Goal: Transaction & Acquisition: Subscribe to service/newsletter

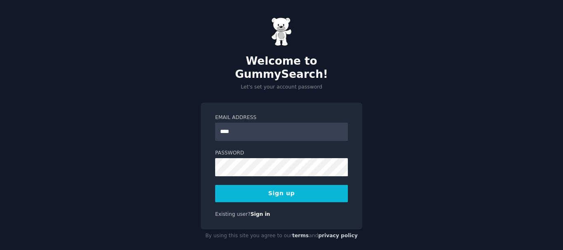
type input "**********"
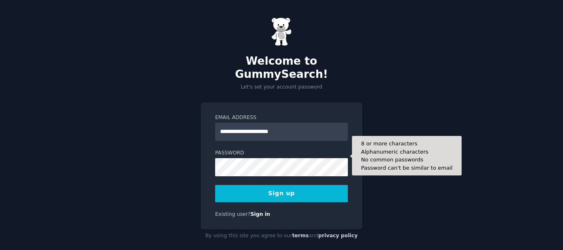
click at [299, 210] on div "**********" at bounding box center [282, 166] width 162 height 127
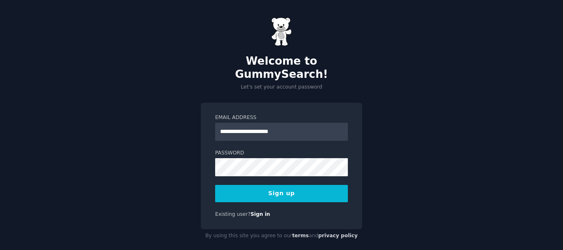
click at [311, 185] on button "Sign up" at bounding box center [281, 193] width 133 height 17
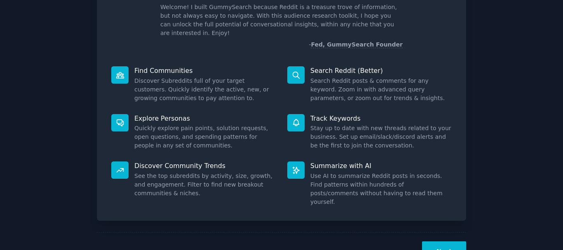
scroll to position [59, 0]
click at [454, 241] on button "Next" at bounding box center [444, 251] width 44 height 20
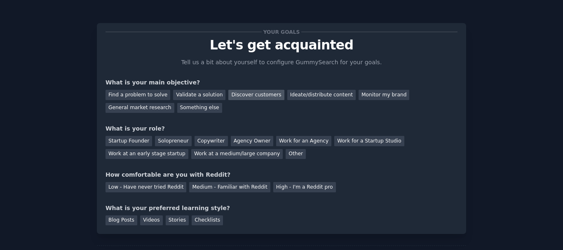
click at [257, 97] on div "Discover customers" at bounding box center [256, 95] width 56 height 10
click at [174, 103] on div "General market research" at bounding box center [140, 108] width 69 height 10
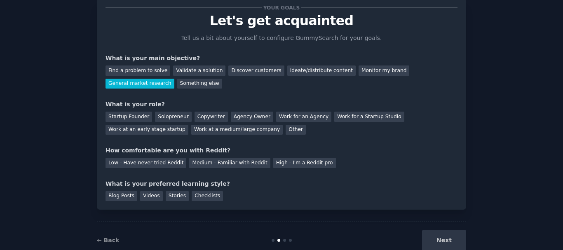
scroll to position [31, 0]
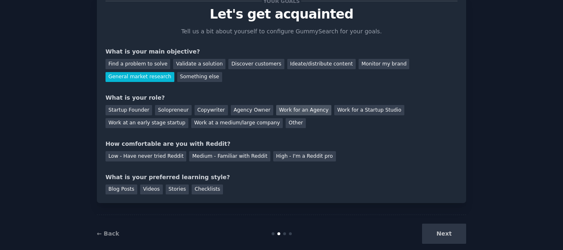
click at [286, 110] on div "Work for an Agency" at bounding box center [303, 110] width 55 height 10
click at [169, 157] on div "Low - Have never tried Reddit" at bounding box center [146, 156] width 81 height 10
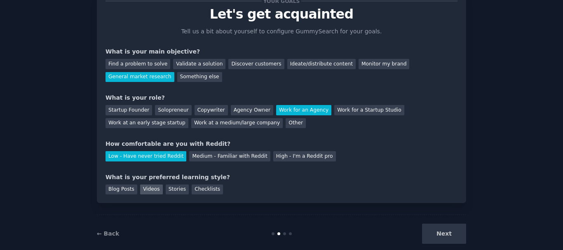
click at [151, 188] on div "Videos" at bounding box center [151, 190] width 23 height 10
click at [451, 229] on button "Next" at bounding box center [444, 234] width 44 height 20
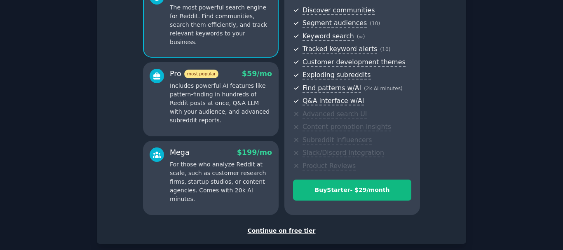
scroll to position [134, 0]
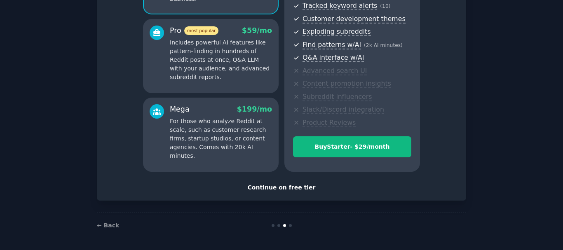
click at [302, 189] on div "Continue on free tier" at bounding box center [282, 187] width 352 height 9
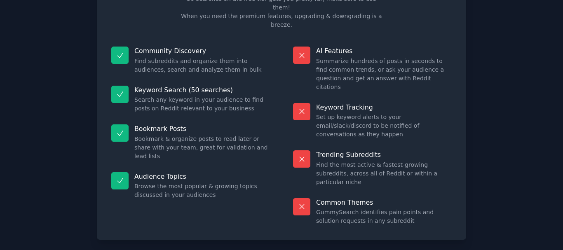
scroll to position [64, 0]
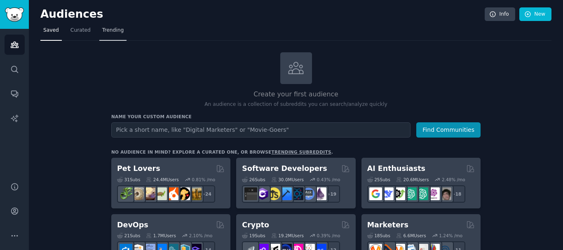
click at [107, 35] on link "Trending" at bounding box center [112, 32] width 27 height 17
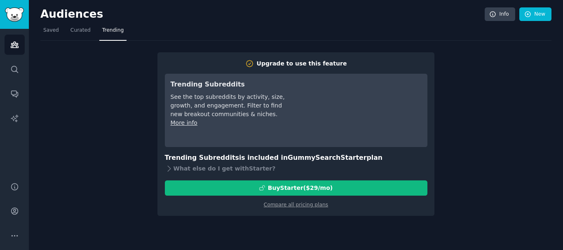
click at [106, 55] on div "Upgrade to use this feature Trending Subreddits See the top subreddits by activ…" at bounding box center [295, 128] width 511 height 175
click at [496, 167] on div "Upgrade to use this feature Trending Subreddits See the top subreddits by activ…" at bounding box center [295, 128] width 511 height 175
click at [459, 24] on div "Audiences Info New" at bounding box center [295, 15] width 511 height 17
click at [510, 53] on div "Upgrade to use this feature Trending Subreddits See the top subreddits by activ…" at bounding box center [295, 128] width 511 height 175
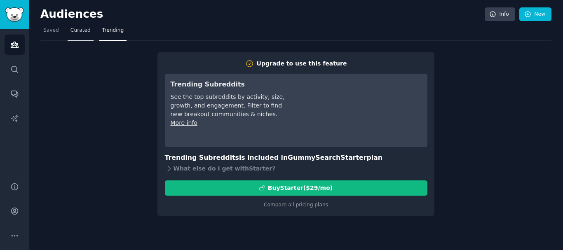
click at [77, 30] on span "Curated" at bounding box center [81, 30] width 20 height 7
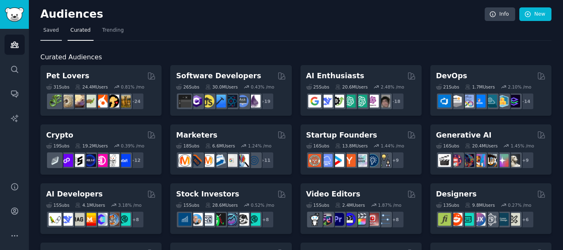
click at [46, 28] on span "Saved" at bounding box center [51, 30] width 16 height 7
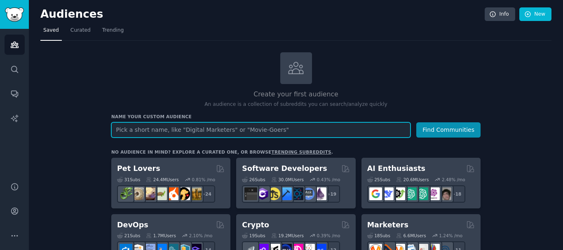
paste input "marketingautomation"
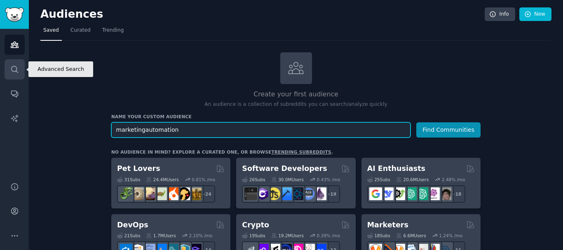
type input "marketingautomation"
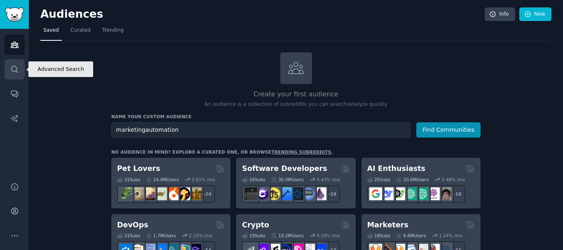
click at [14, 67] on icon "Sidebar" at bounding box center [14, 69] width 9 height 9
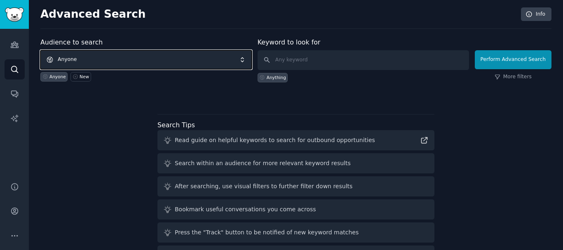
click at [178, 58] on span "Anyone" at bounding box center [146, 59] width 212 height 19
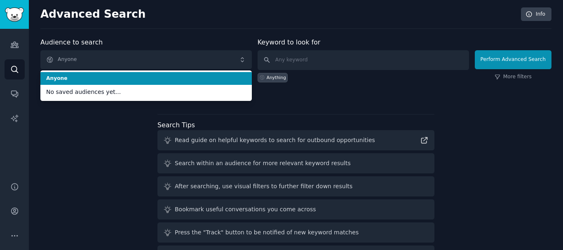
click at [194, 36] on div "Advanced Search Info Audience to search Anyone Anyone No saved audiences yet...…" at bounding box center [296, 140] width 534 height 280
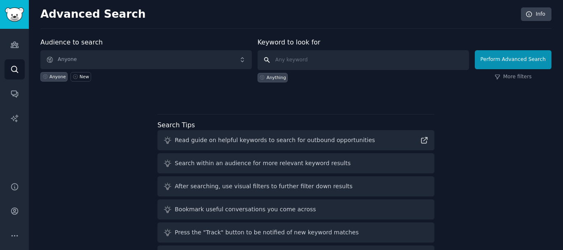
click at [310, 59] on input "text" at bounding box center [364, 60] width 212 height 20
paste input "marketingautomation"
type input "marketingautomation"
click button "Perform Advanced Search" at bounding box center [513, 59] width 77 height 19
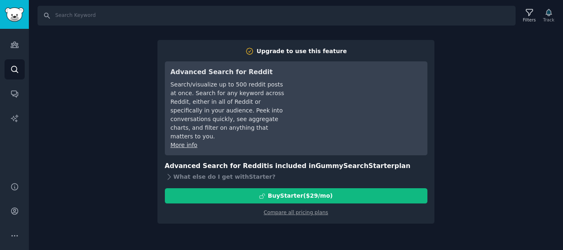
click at [542, 75] on div "Search Filters Track Upgrade to use this feature Advanced Search for Reddit Sea…" at bounding box center [296, 125] width 534 height 250
click at [507, 108] on div "Search Filters Track Upgrade to use this feature Advanced Search for Reddit Sea…" at bounding box center [296, 125] width 534 height 250
click at [488, 12] on input "Search" at bounding box center [277, 16] width 478 height 20
click at [509, 128] on div "Search Filters Track Upgrade to use this feature Advanced Search for Reddit Sea…" at bounding box center [296, 125] width 534 height 250
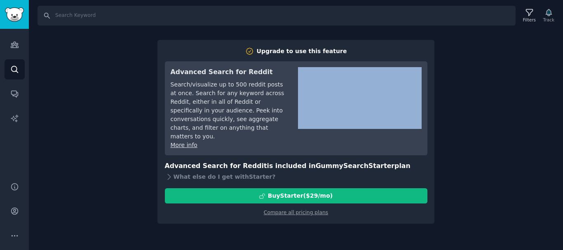
click at [509, 128] on div "Search Filters Track Upgrade to use this feature Advanced Search for Reddit Sea…" at bounding box center [296, 125] width 534 height 250
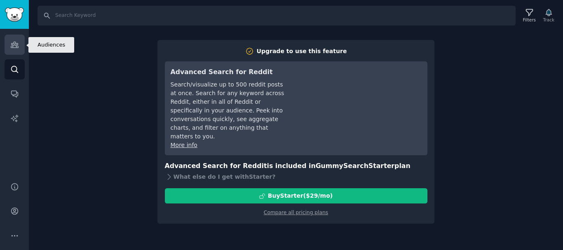
click at [15, 43] on icon "Sidebar" at bounding box center [14, 44] width 9 height 9
